Goal: Information Seeking & Learning: Learn about a topic

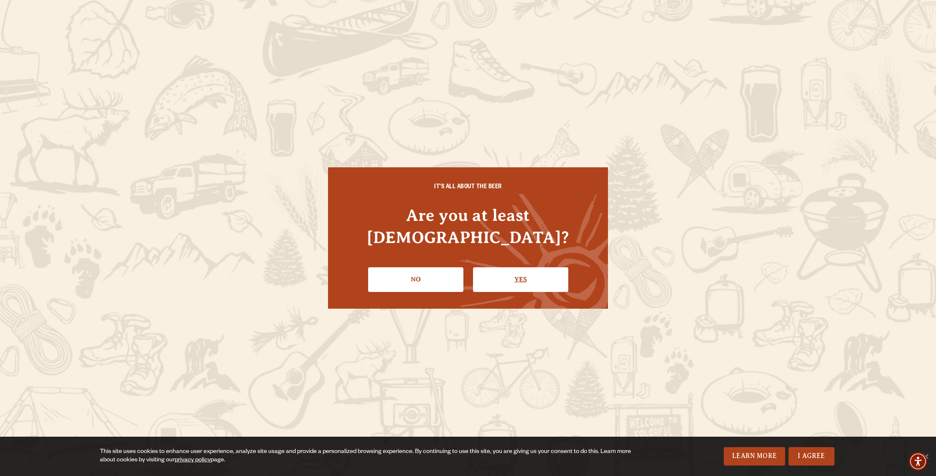
click at [537, 273] on link "Yes" at bounding box center [520, 279] width 95 height 24
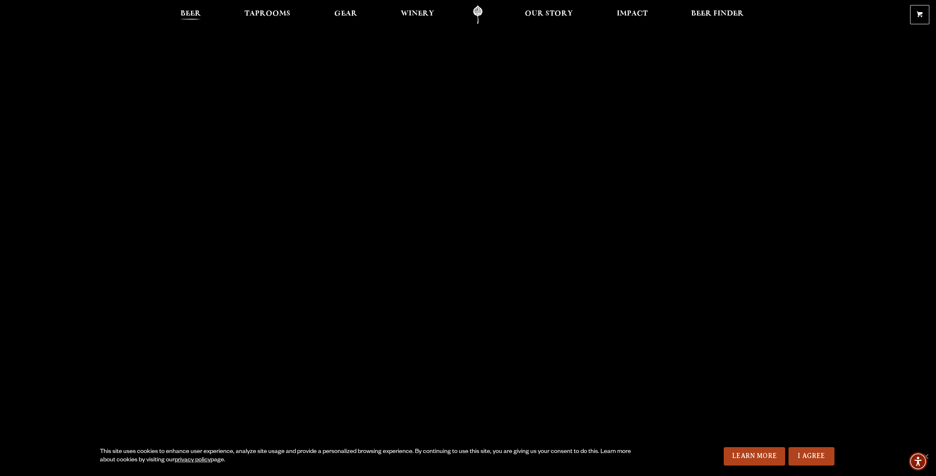
click at [193, 14] on span "Beer" at bounding box center [191, 13] width 20 height 7
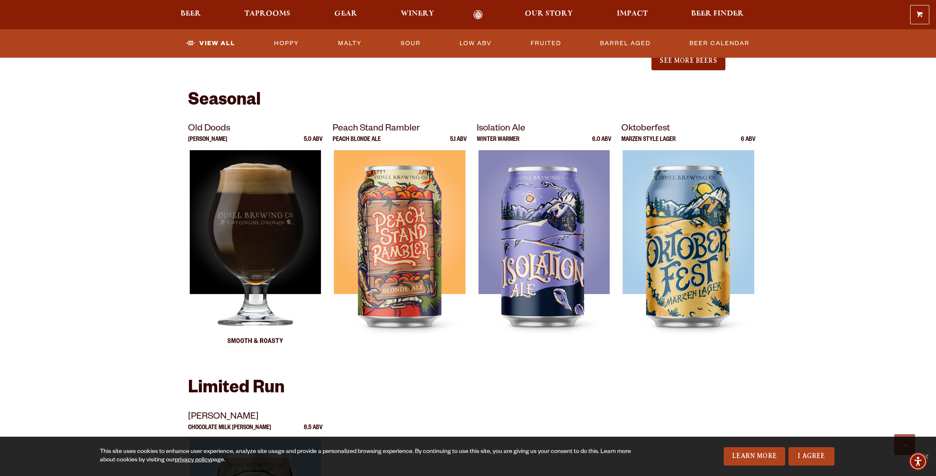
scroll to position [1104, 0]
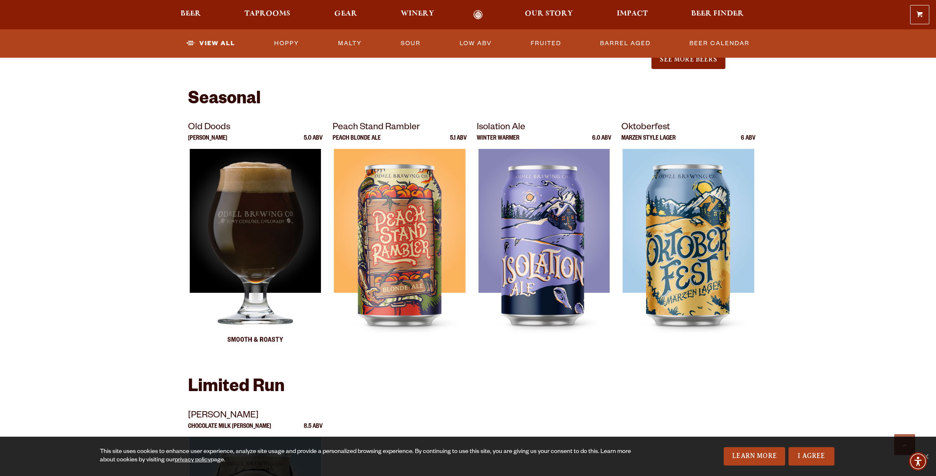
click at [249, 229] on img at bounding box center [255, 253] width 131 height 209
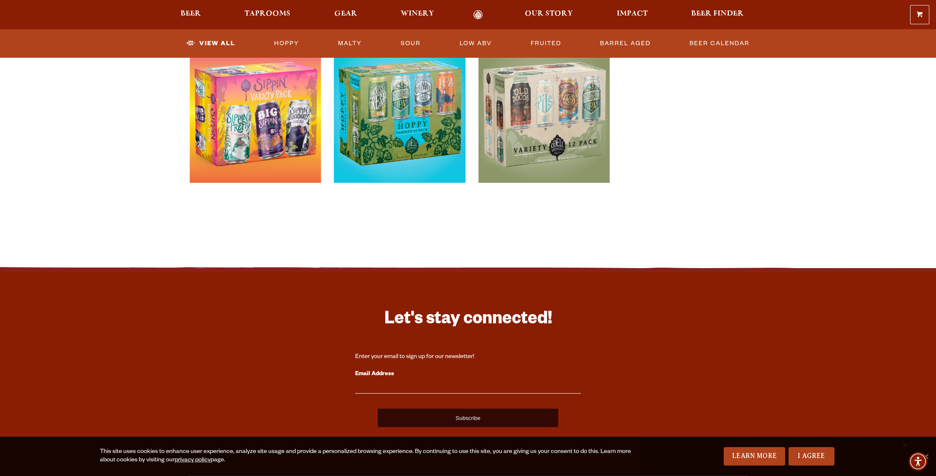
scroll to position [1790, 0]
